Goal: Find contact information: Find contact information

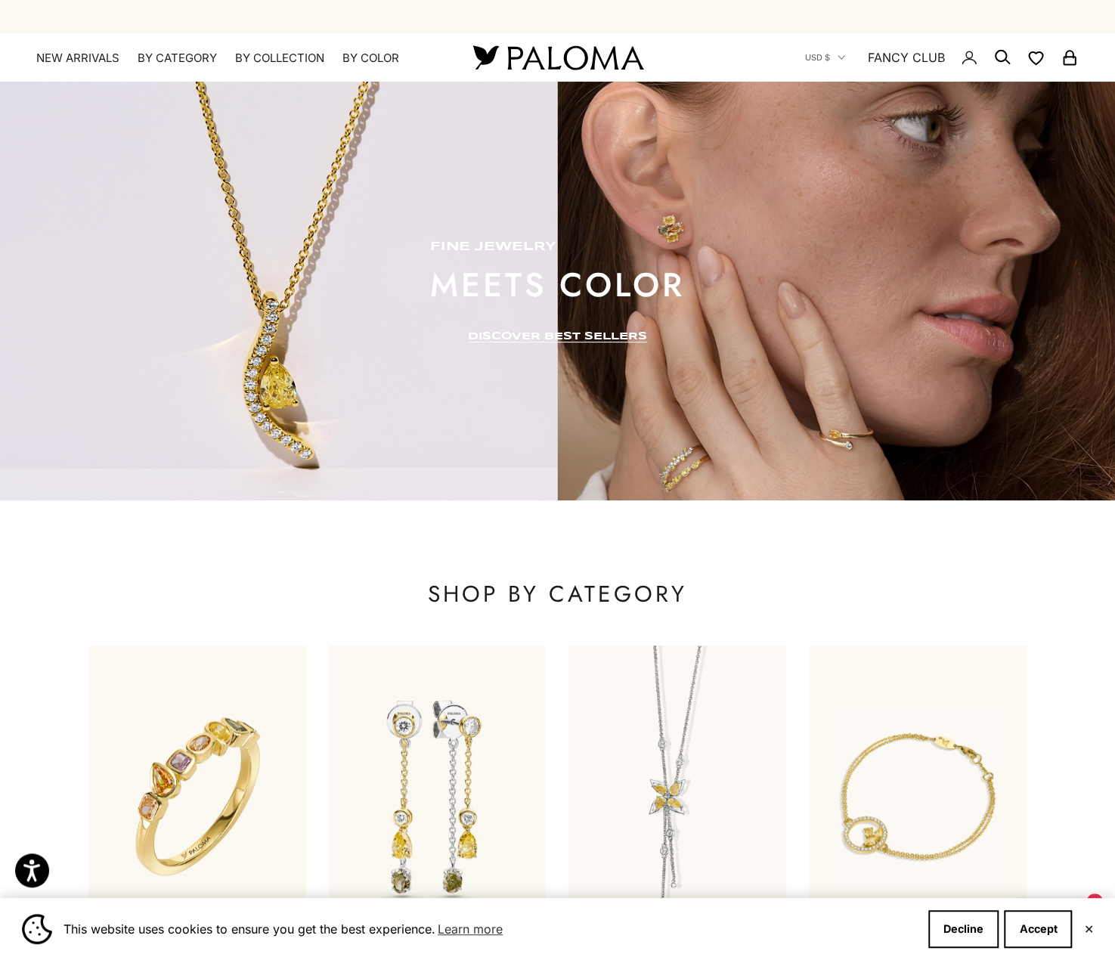
click at [749, 66] on x-header "Paloma Diamonds Open navigation menu Open search NEW ARRIVALS By Category Categ…" at bounding box center [557, 57] width 1115 height 48
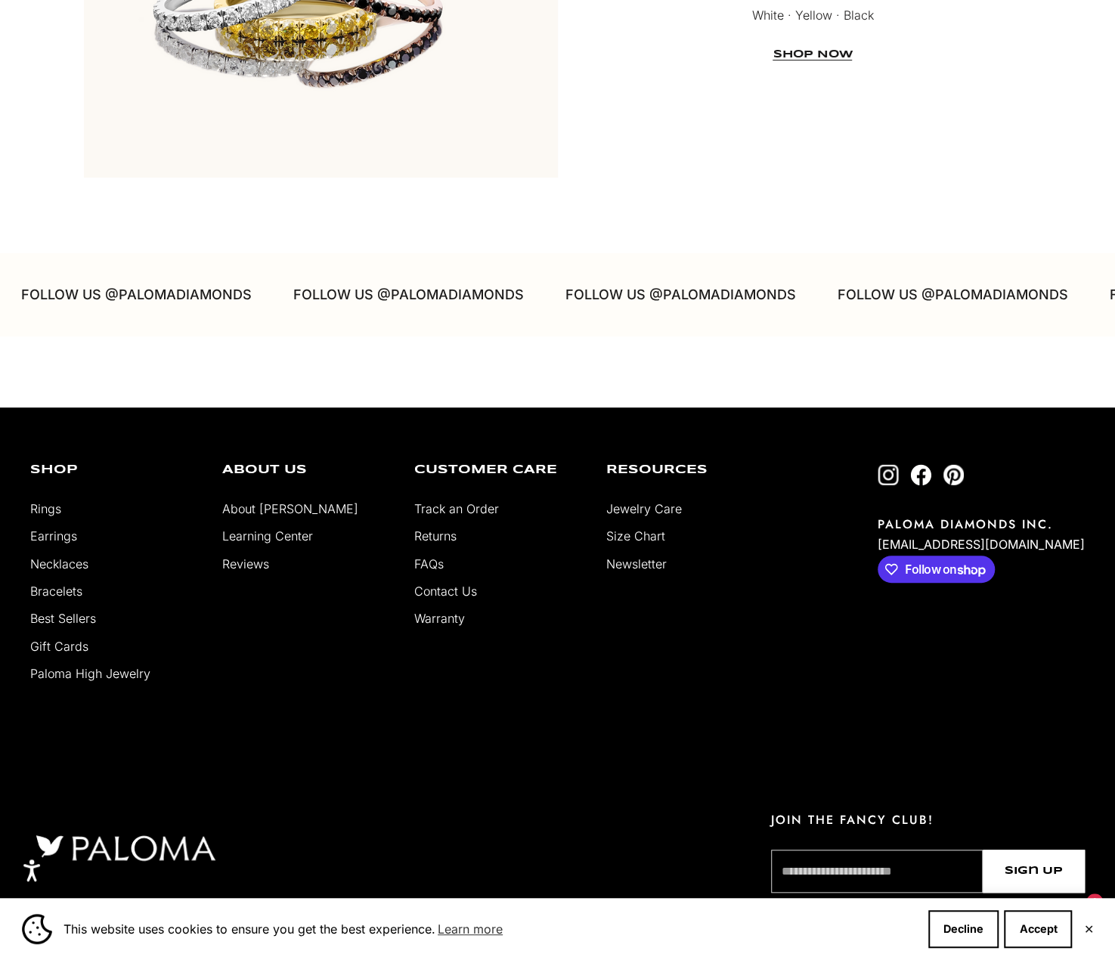
scroll to position [3589, 0]
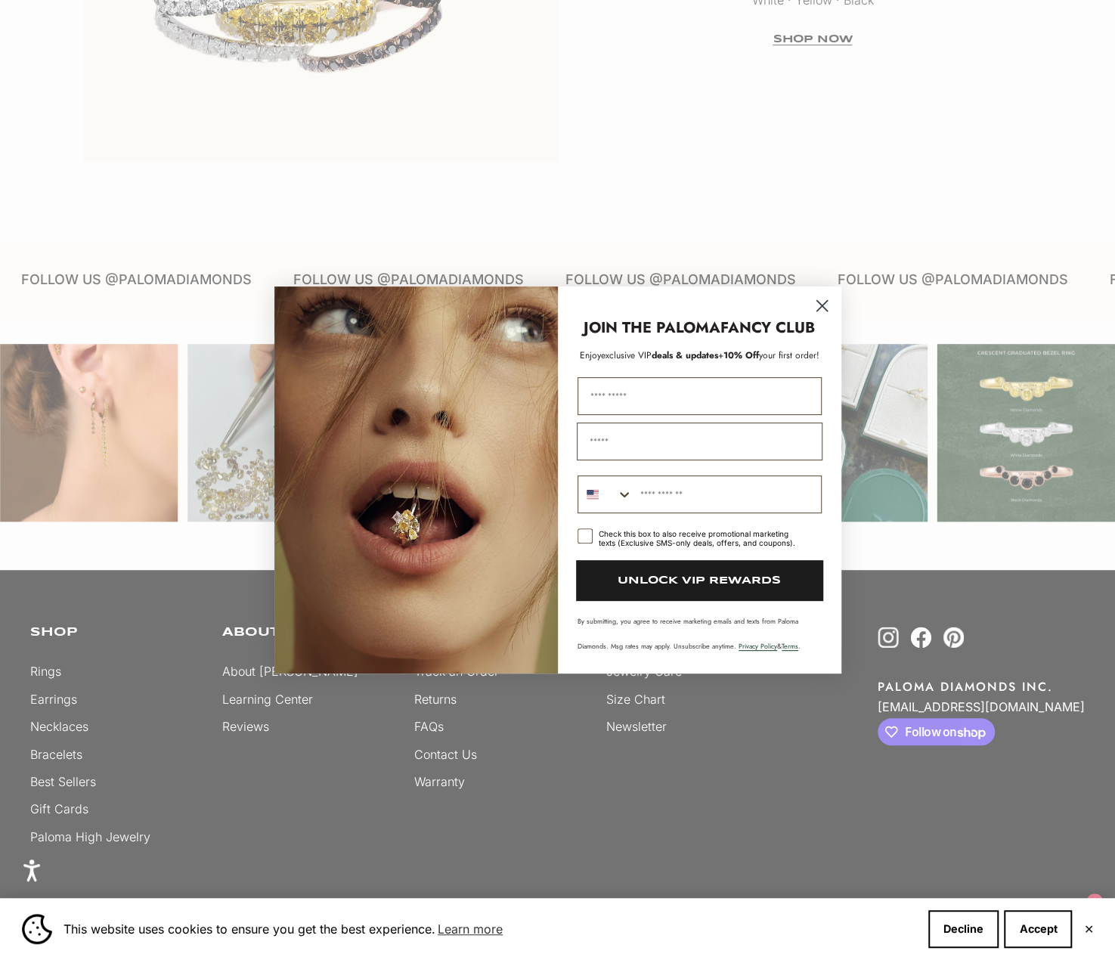
click at [810, 311] on circle "Close dialog" at bounding box center [821, 305] width 25 height 25
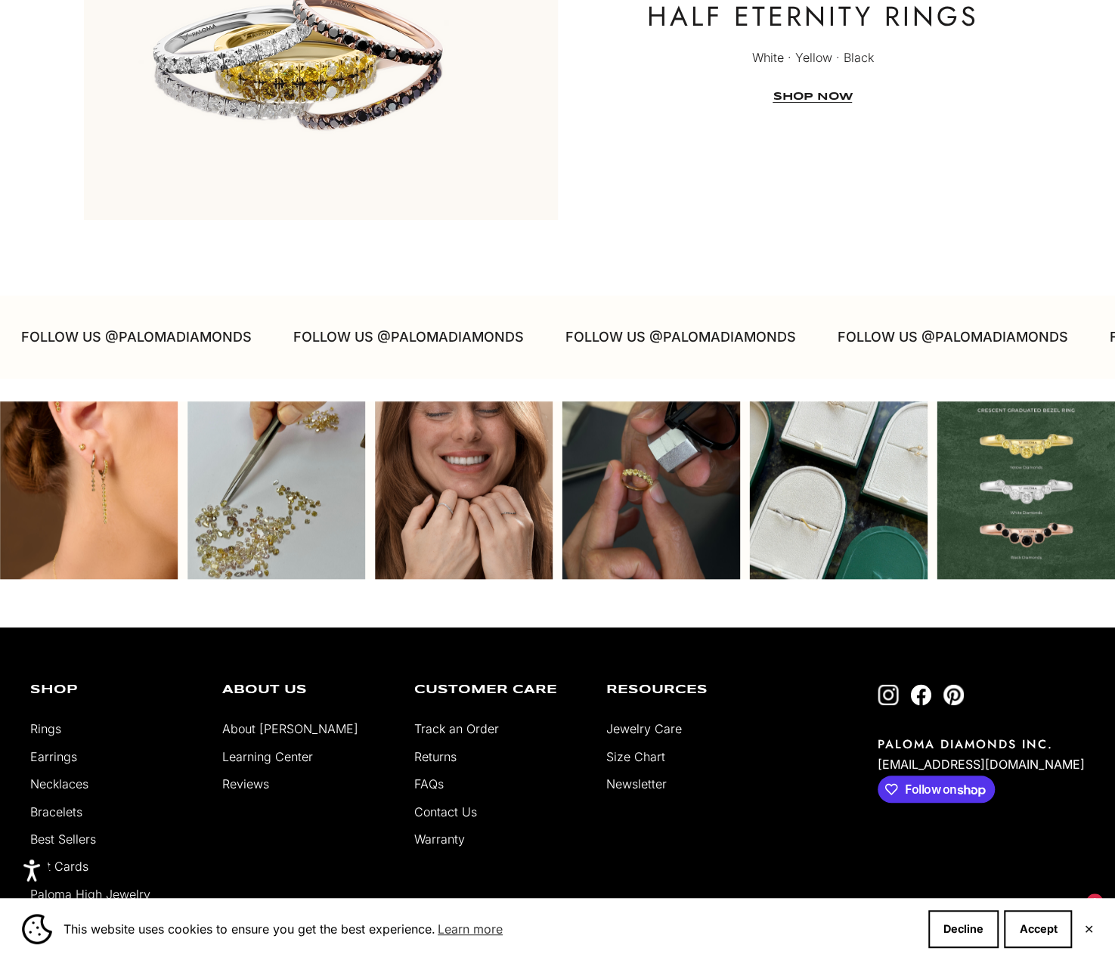
scroll to position [3809, 0]
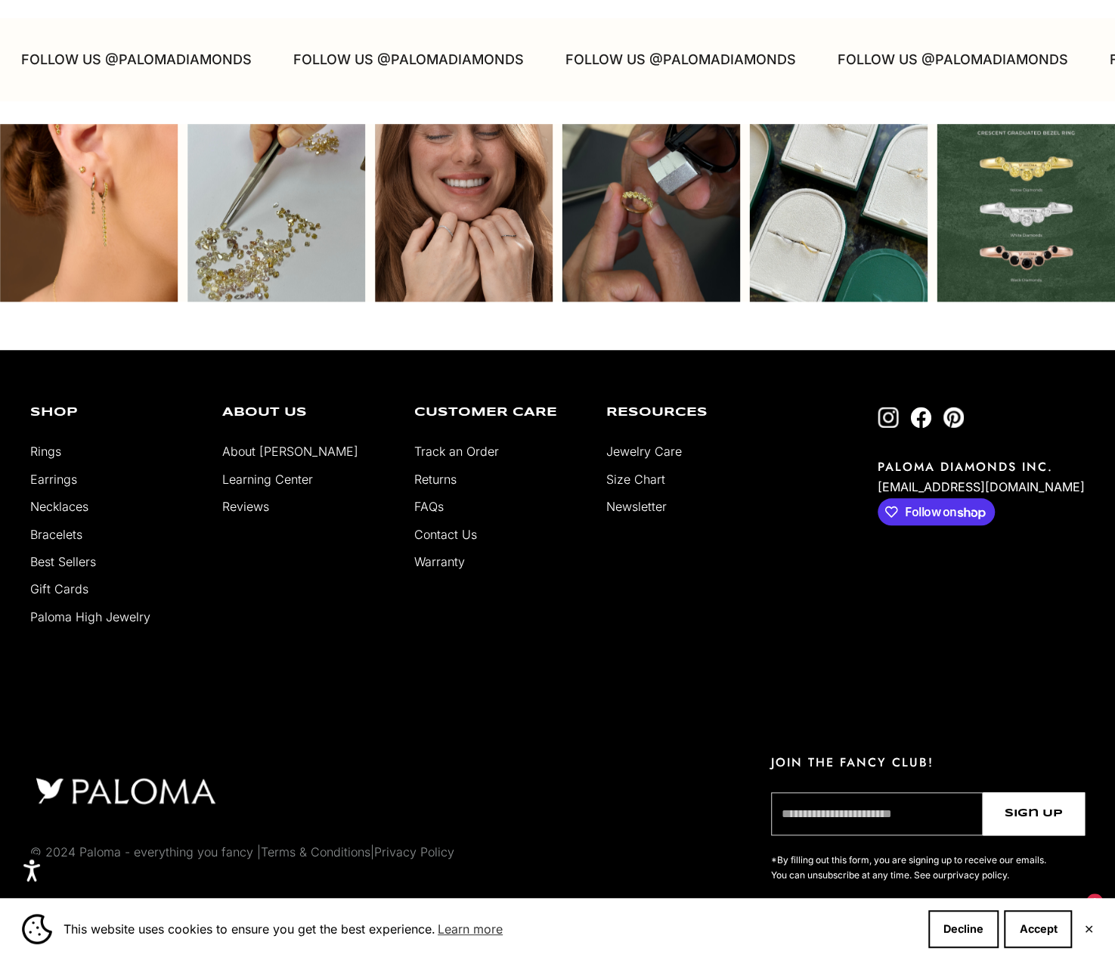
click at [441, 527] on link "Contact Us" at bounding box center [445, 534] width 63 height 15
